Goal: Navigation & Orientation: Find specific page/section

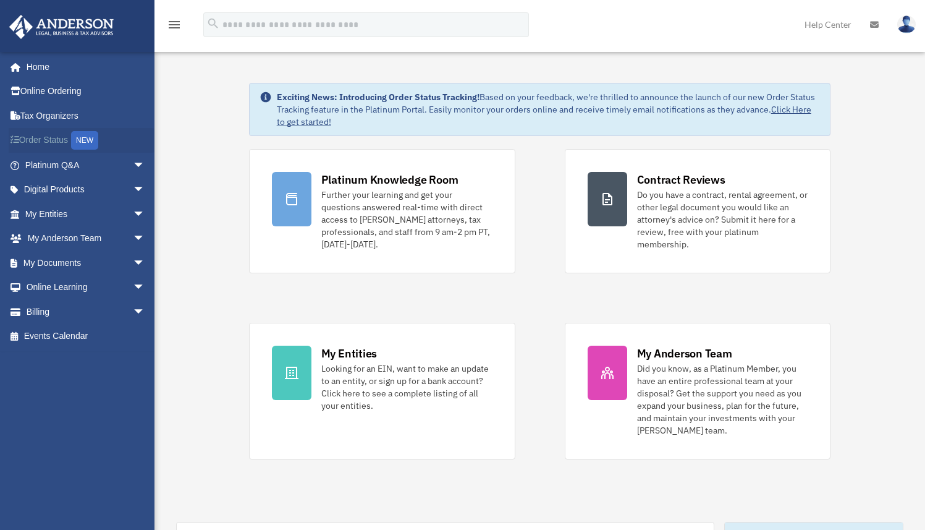
click at [64, 142] on link "Order Status NEW" at bounding box center [86, 140] width 155 height 25
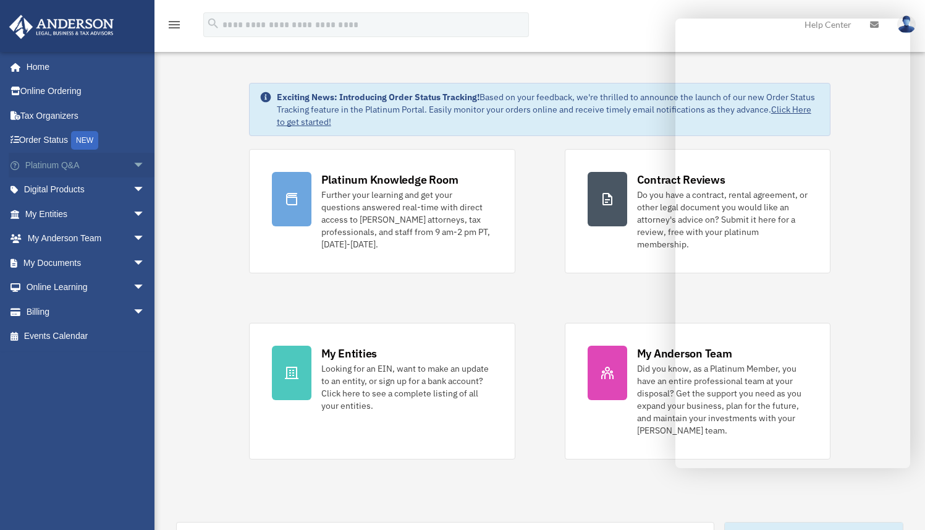
click at [113, 164] on link "Platinum Q&A arrow_drop_down" at bounding box center [86, 165] width 155 height 25
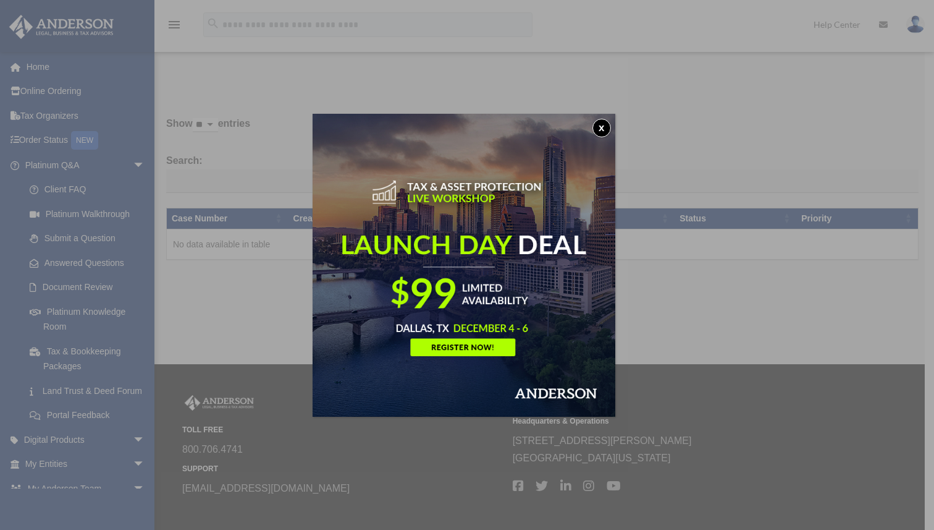
click at [607, 129] on button "x" at bounding box center [602, 128] width 19 height 19
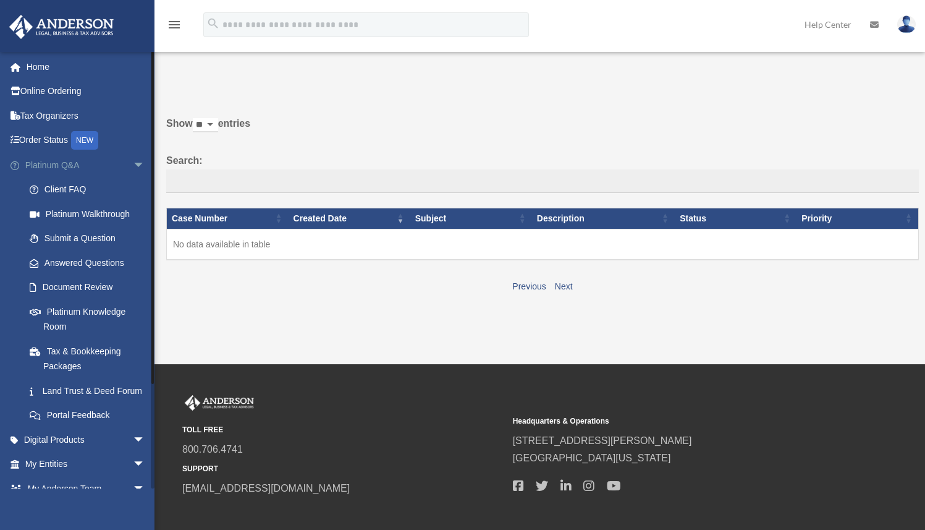
click at [133, 163] on span "arrow_drop_down" at bounding box center [145, 165] width 25 height 25
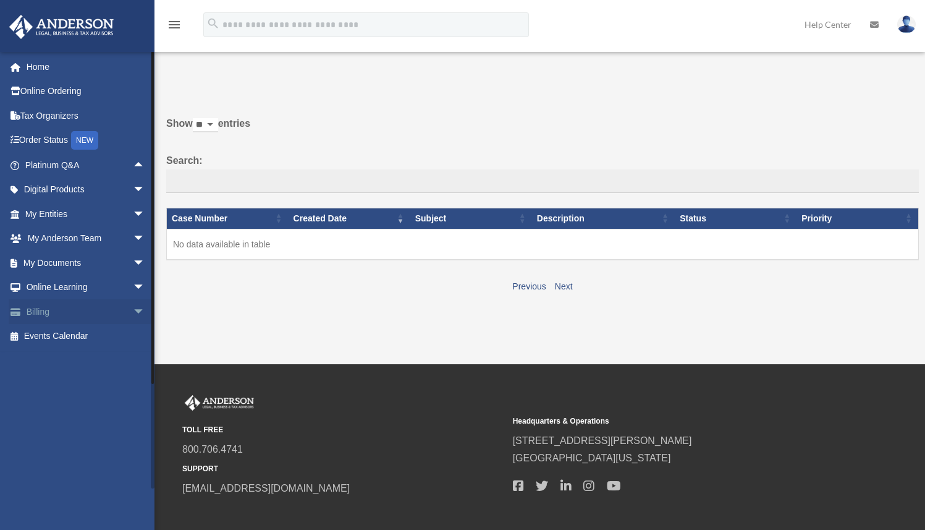
click at [113, 310] on link "Billing arrow_drop_down" at bounding box center [86, 311] width 155 height 25
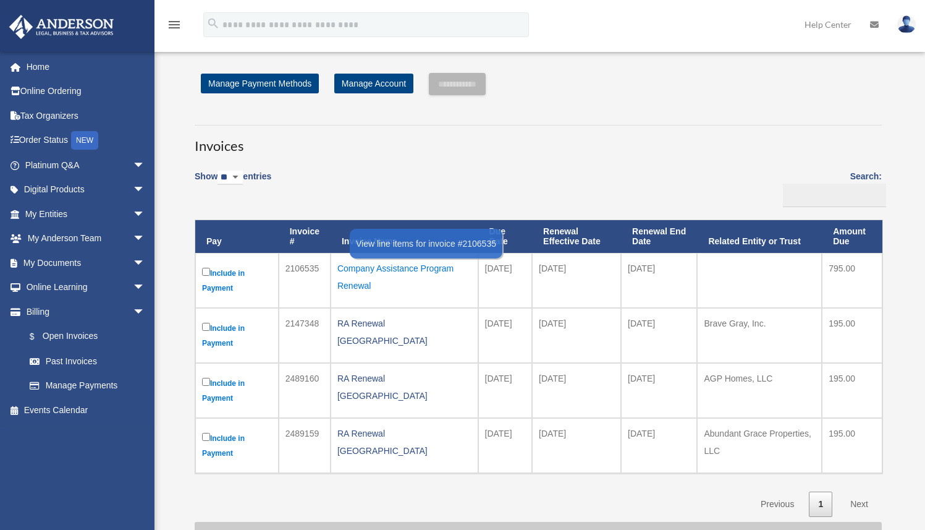
click at [397, 269] on div "Company Assistance Program Renewal" at bounding box center [404, 277] width 134 height 35
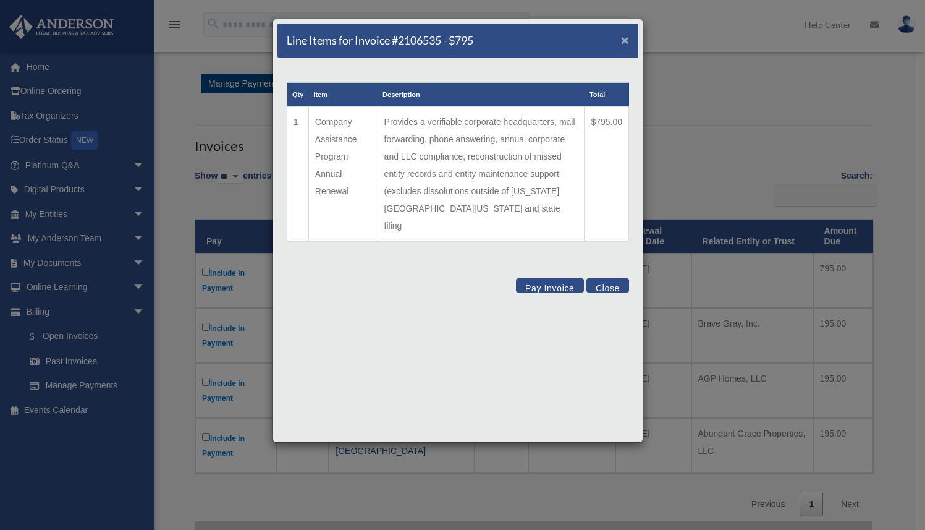
click at [627, 41] on span "×" at bounding box center [625, 40] width 8 height 14
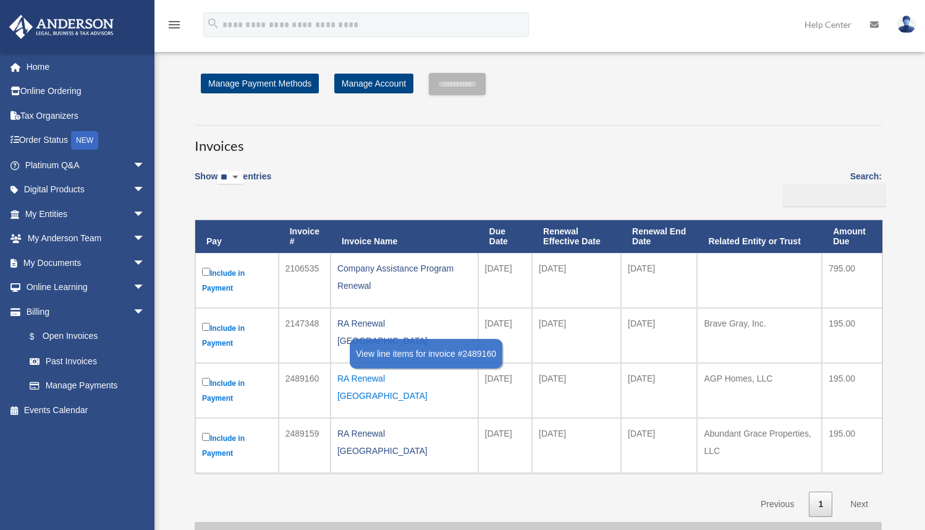
click at [373, 376] on div "RA Renewal [GEOGRAPHIC_DATA]" at bounding box center [404, 387] width 134 height 35
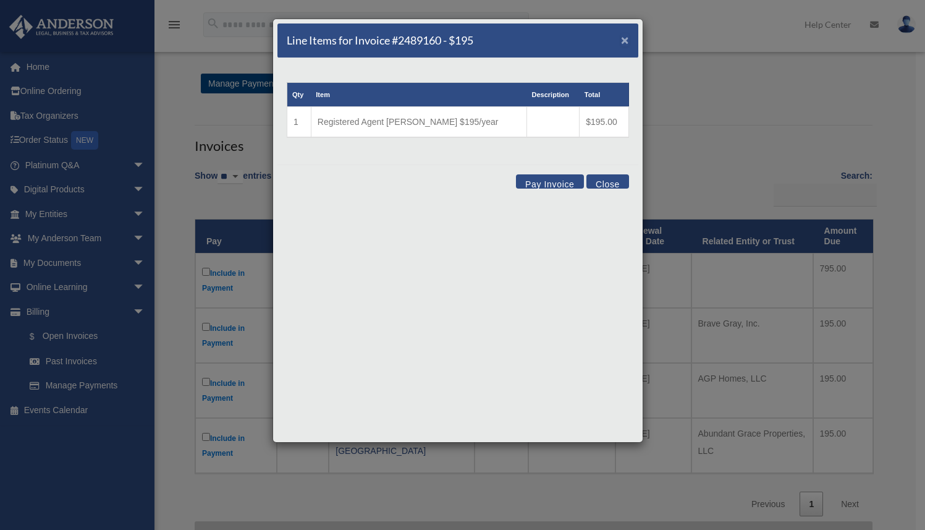
click at [625, 43] on span "×" at bounding box center [625, 40] width 8 height 14
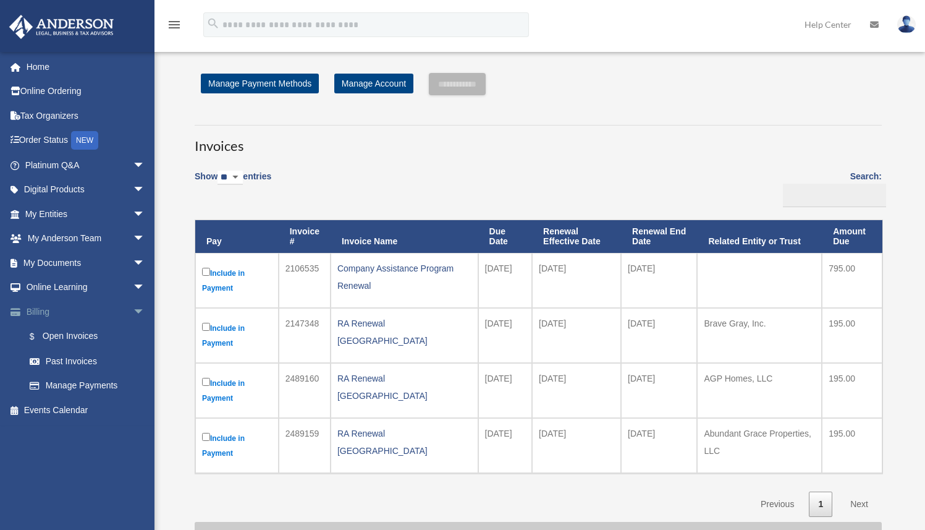
click at [133, 313] on span "arrow_drop_down" at bounding box center [145, 311] width 25 height 25
click at [133, 259] on span "arrow_drop_down" at bounding box center [145, 262] width 25 height 25
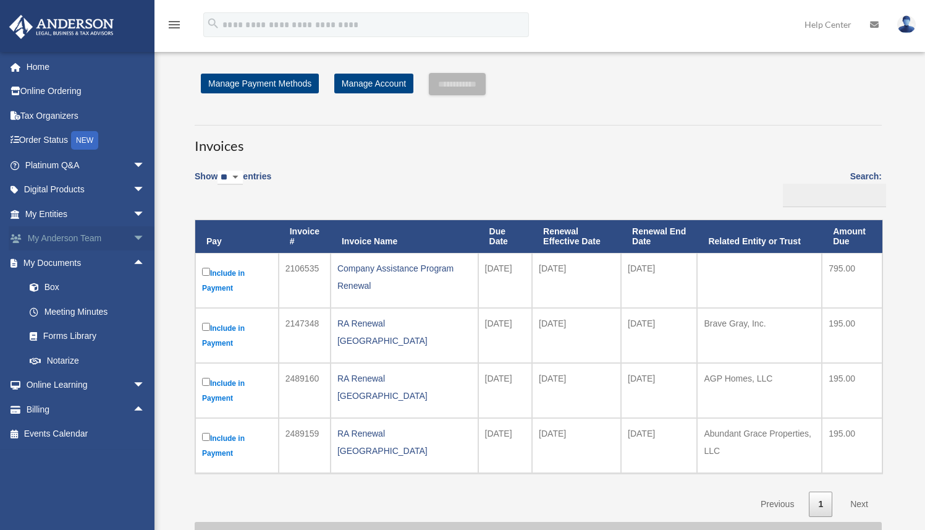
click at [133, 239] on span "arrow_drop_down" at bounding box center [145, 238] width 25 height 25
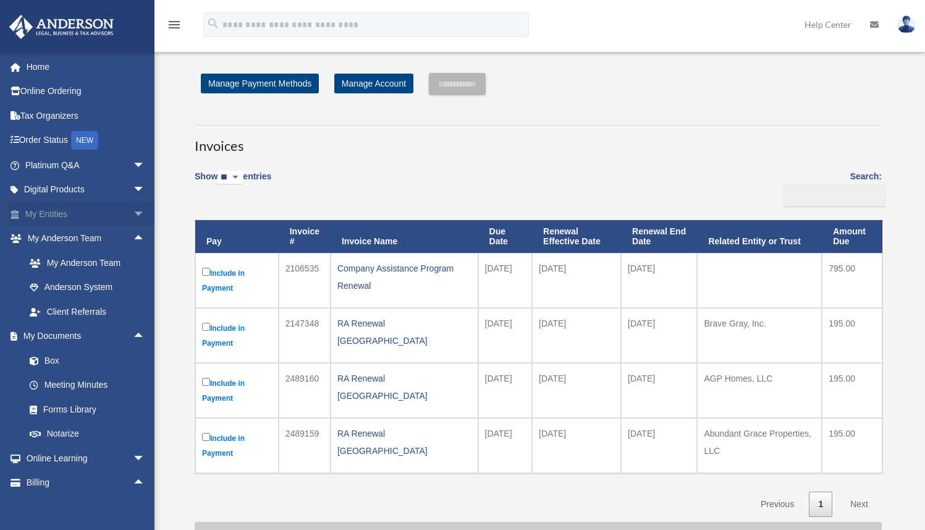
click at [133, 217] on span "arrow_drop_down" at bounding box center [145, 213] width 25 height 25
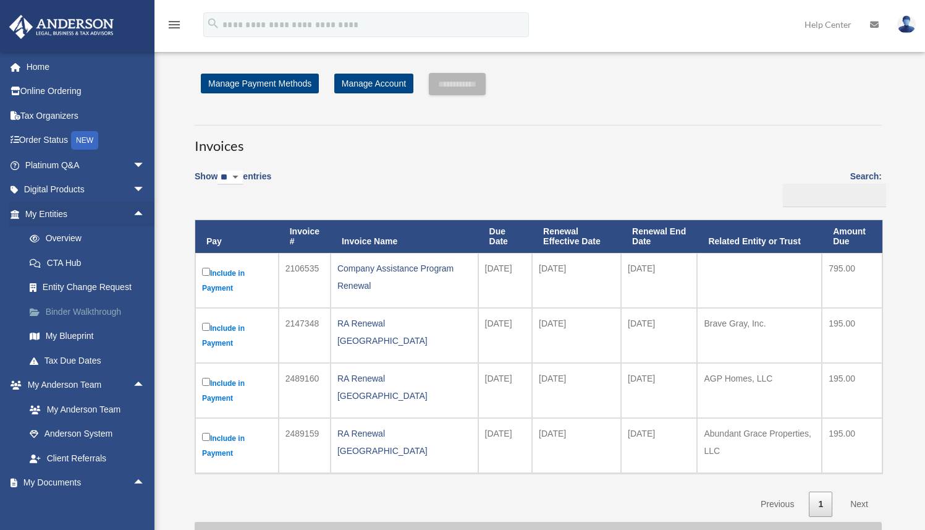
click at [89, 310] on link "Binder Walkthrough" at bounding box center [90, 311] width 146 height 25
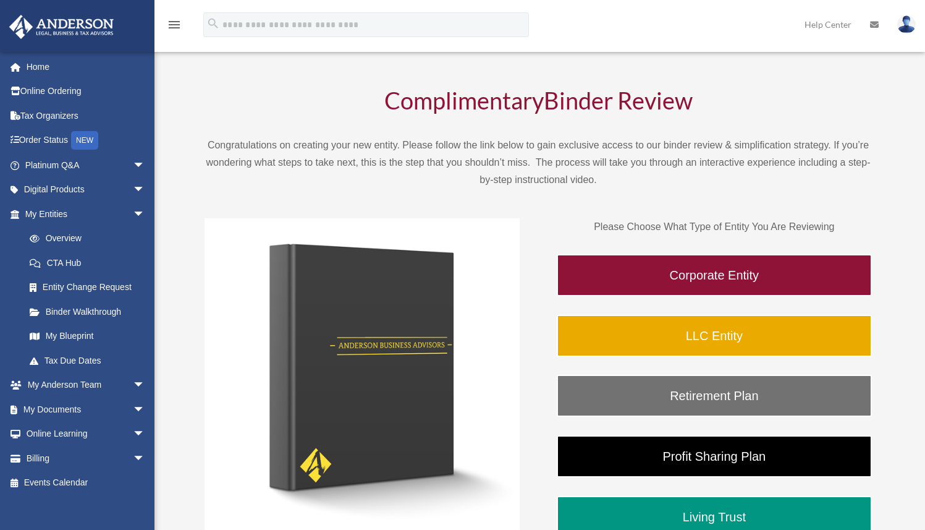
scroll to position [58, 0]
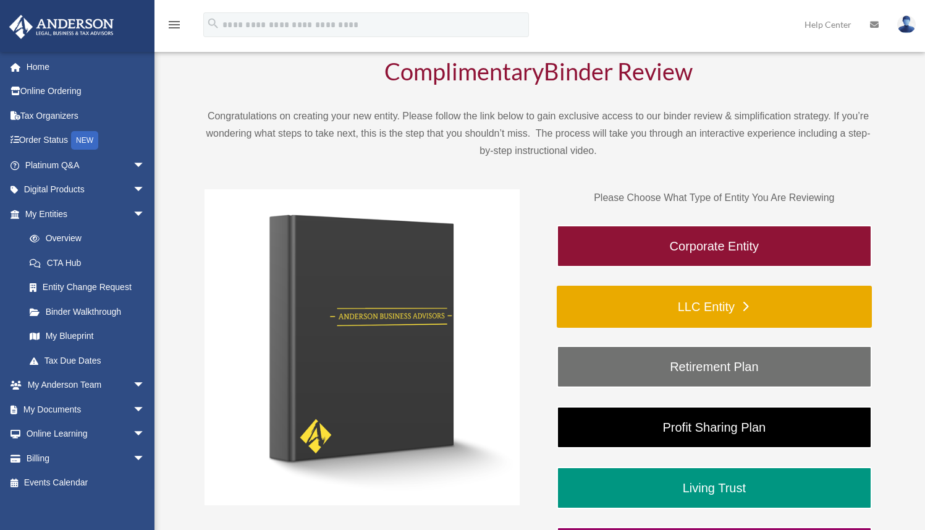
click at [706, 308] on link "LLC Entity" at bounding box center [714, 307] width 315 height 42
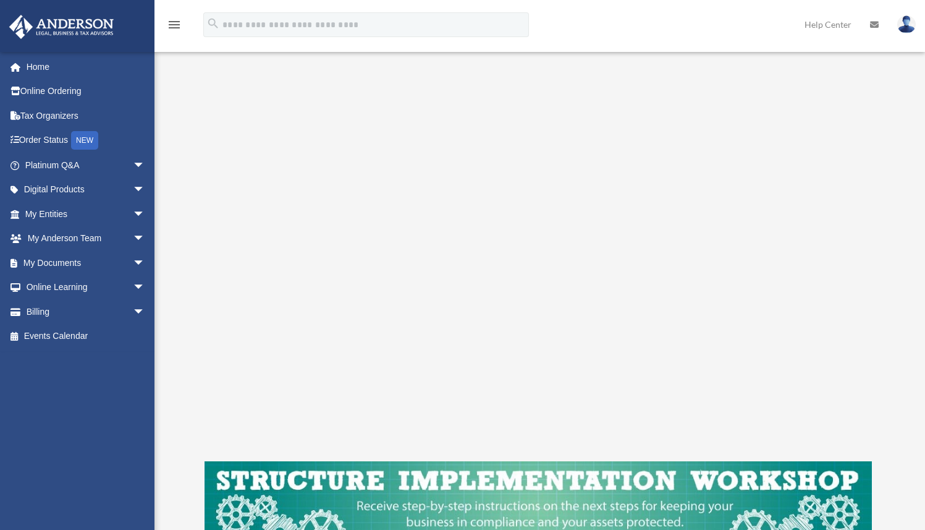
scroll to position [97, 0]
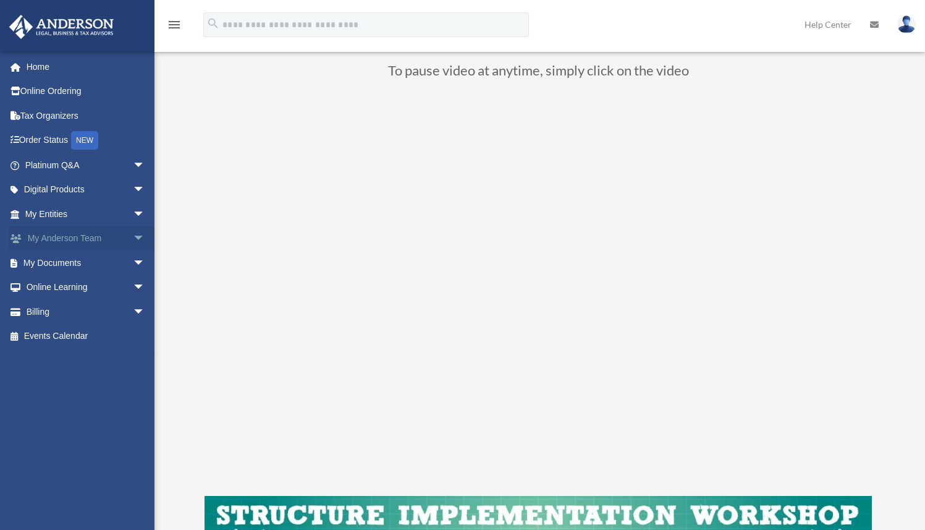
click at [133, 238] on span "arrow_drop_down" at bounding box center [145, 238] width 25 height 25
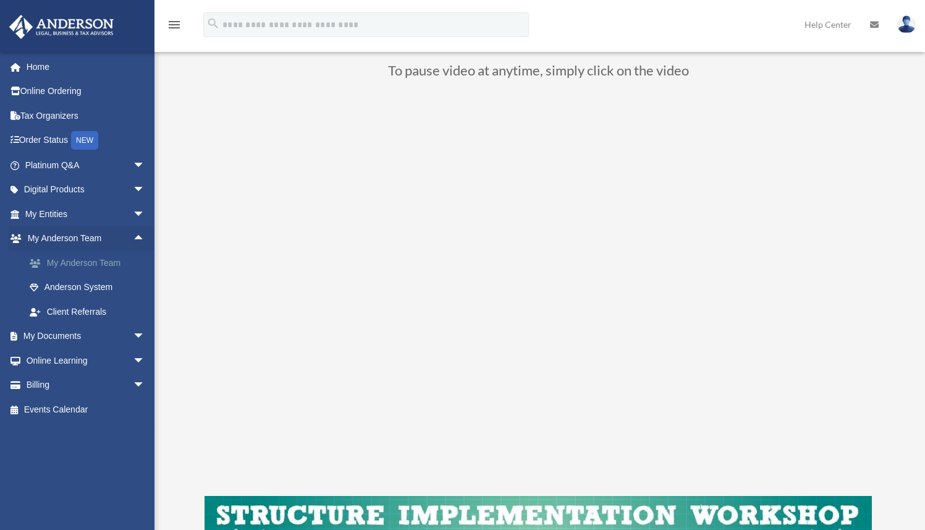
click at [104, 265] on link "My Anderson Team" at bounding box center [90, 262] width 146 height 25
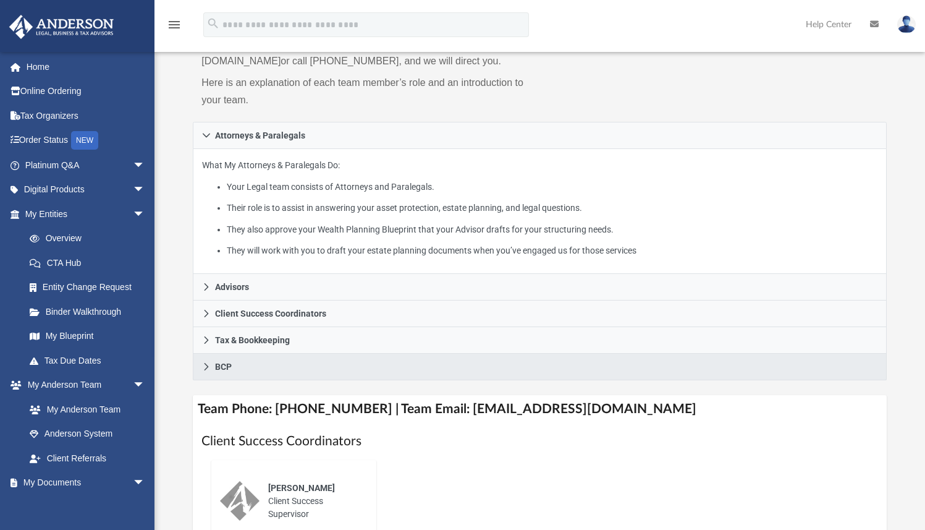
scroll to position [177, 0]
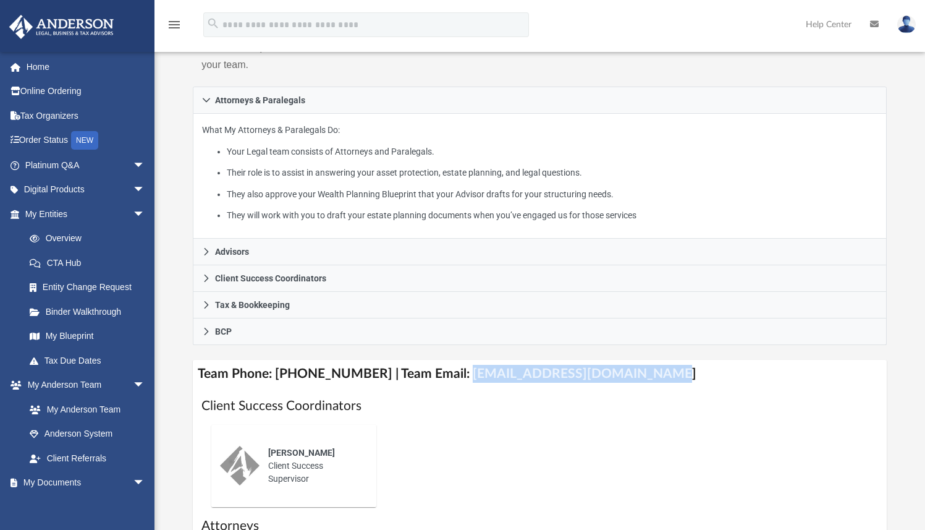
drag, startPoint x: 448, startPoint y: 374, endPoint x: 635, endPoint y: 375, distance: 186.7
click at [635, 375] on h4 "Team Phone: [PHONE_NUMBER] | Team Email: [EMAIL_ADDRESS][DOMAIN_NAME]" at bounding box center [539, 374] width 693 height 28
copy h4 "myteam@andersonadvisors.com"
click at [624, 467] on div "Ebony Payton Client Success Supervisor" at bounding box center [539, 466] width 676 height 102
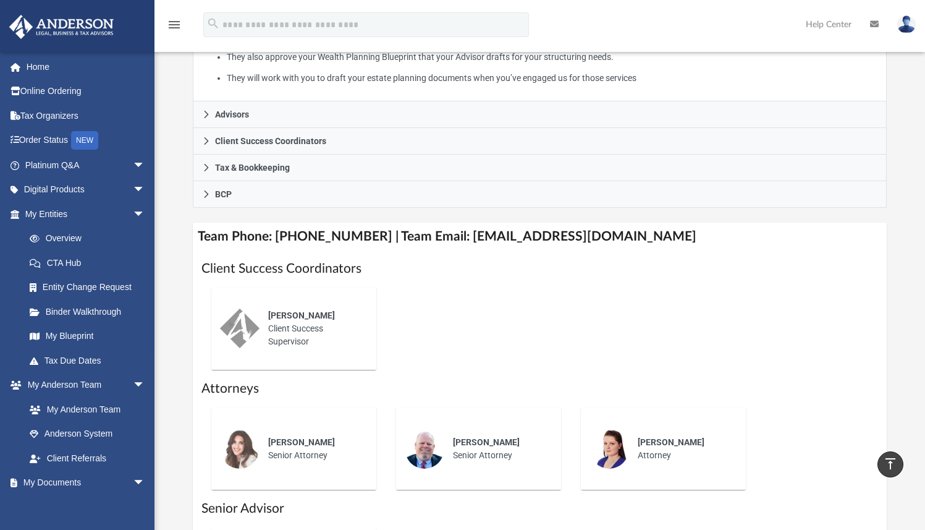
scroll to position [251, 0]
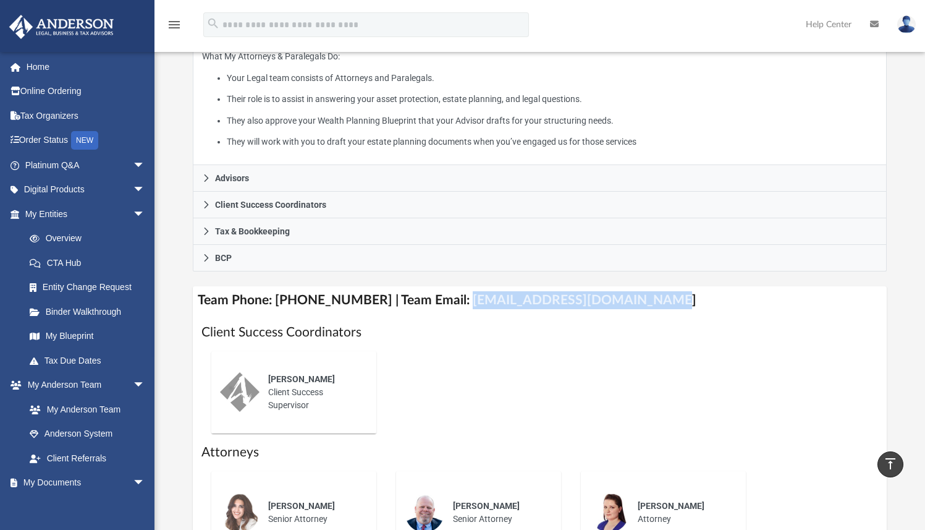
drag, startPoint x: 446, startPoint y: 299, endPoint x: 635, endPoint y: 303, distance: 189.2
click at [635, 303] on h4 "Team Phone: (725) 208-3133 | Team Email: myteam@andersonadvisors.com" at bounding box center [539, 300] width 693 height 28
copy h4 "myteam@andersonadvisors.com"
click at [35, 95] on link "Online Ordering" at bounding box center [86, 91] width 155 height 25
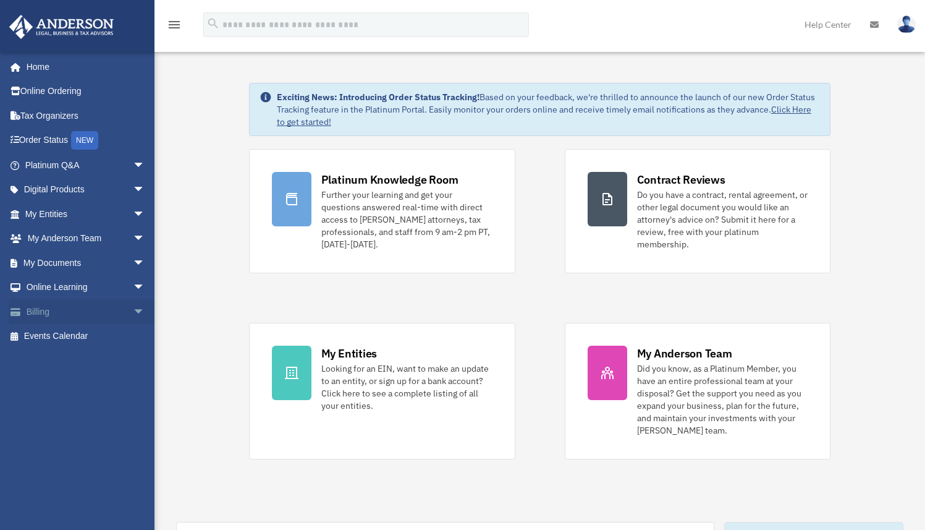
click at [133, 310] on span "arrow_drop_down" at bounding box center [145, 311] width 25 height 25
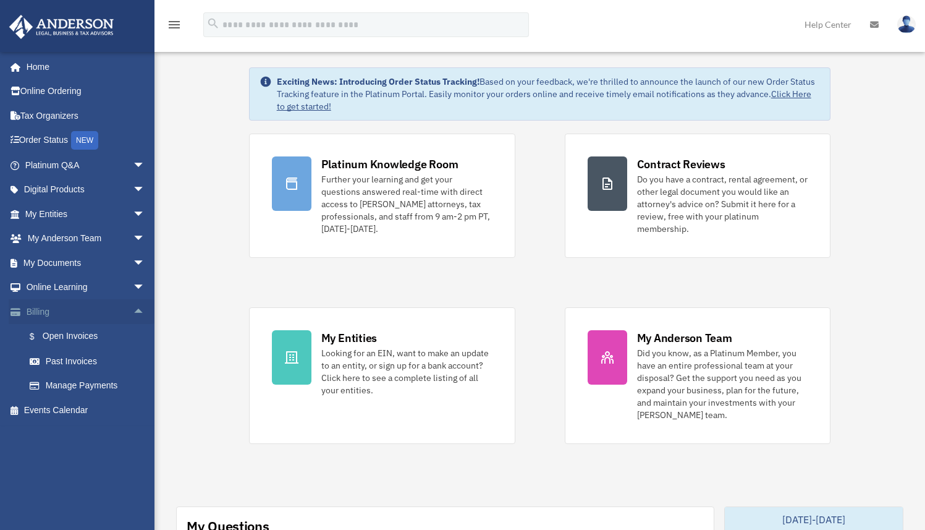
scroll to position [33, 0]
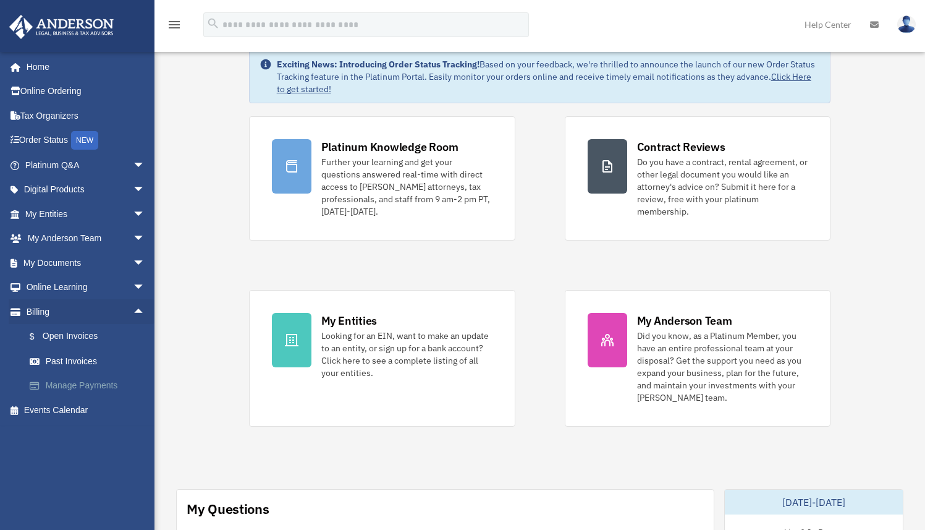
click at [70, 380] on link "Manage Payments" at bounding box center [90, 385] width 146 height 25
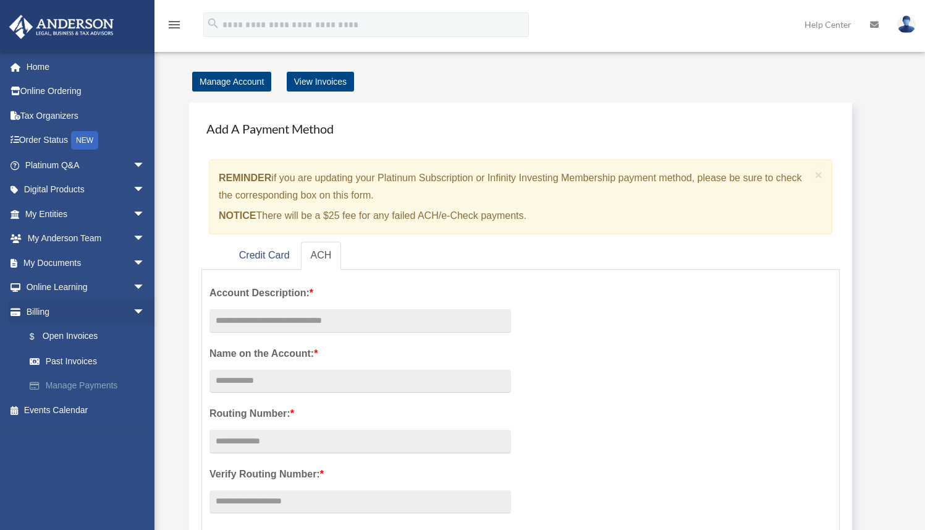
click at [90, 384] on link "Manage Payments" at bounding box center [90, 385] width 146 height 25
click at [333, 86] on link "View Invoices" at bounding box center [320, 82] width 67 height 20
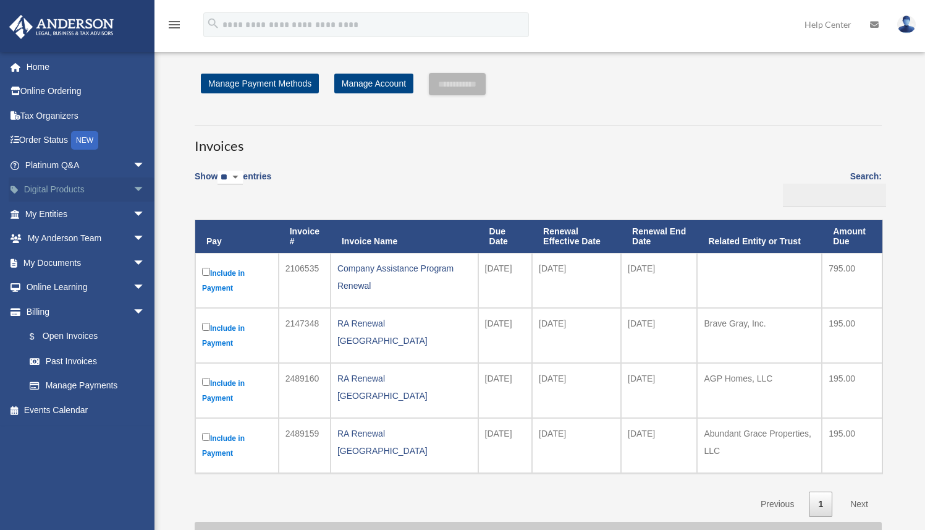
click at [133, 184] on span "arrow_drop_down" at bounding box center [145, 189] width 25 height 25
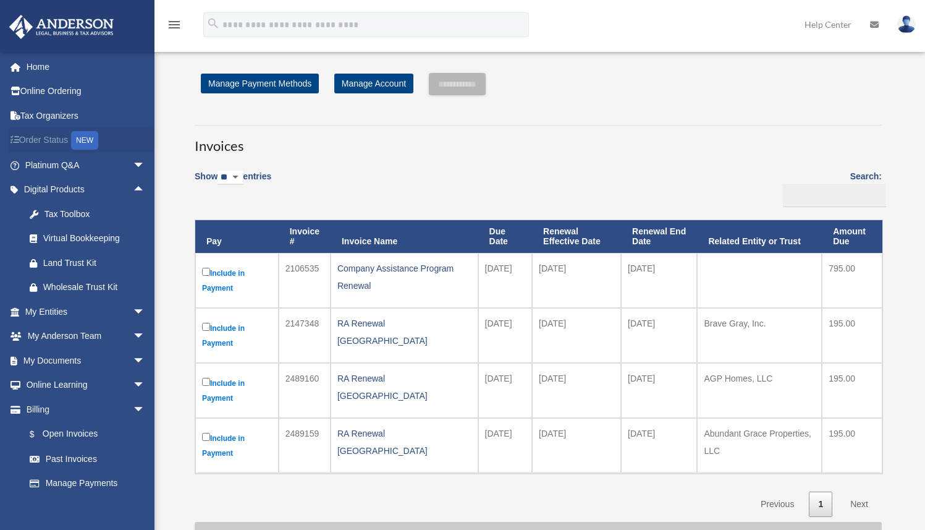
click at [51, 148] on link "Order Status NEW" at bounding box center [86, 140] width 155 height 25
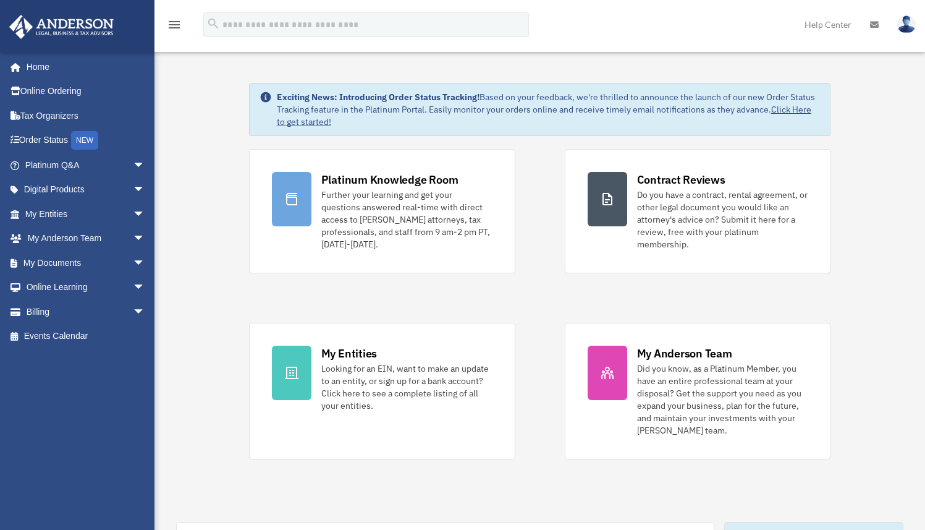
click at [904, 22] on img at bounding box center [906, 24] width 19 height 18
